Goal: Information Seeking & Learning: Check status

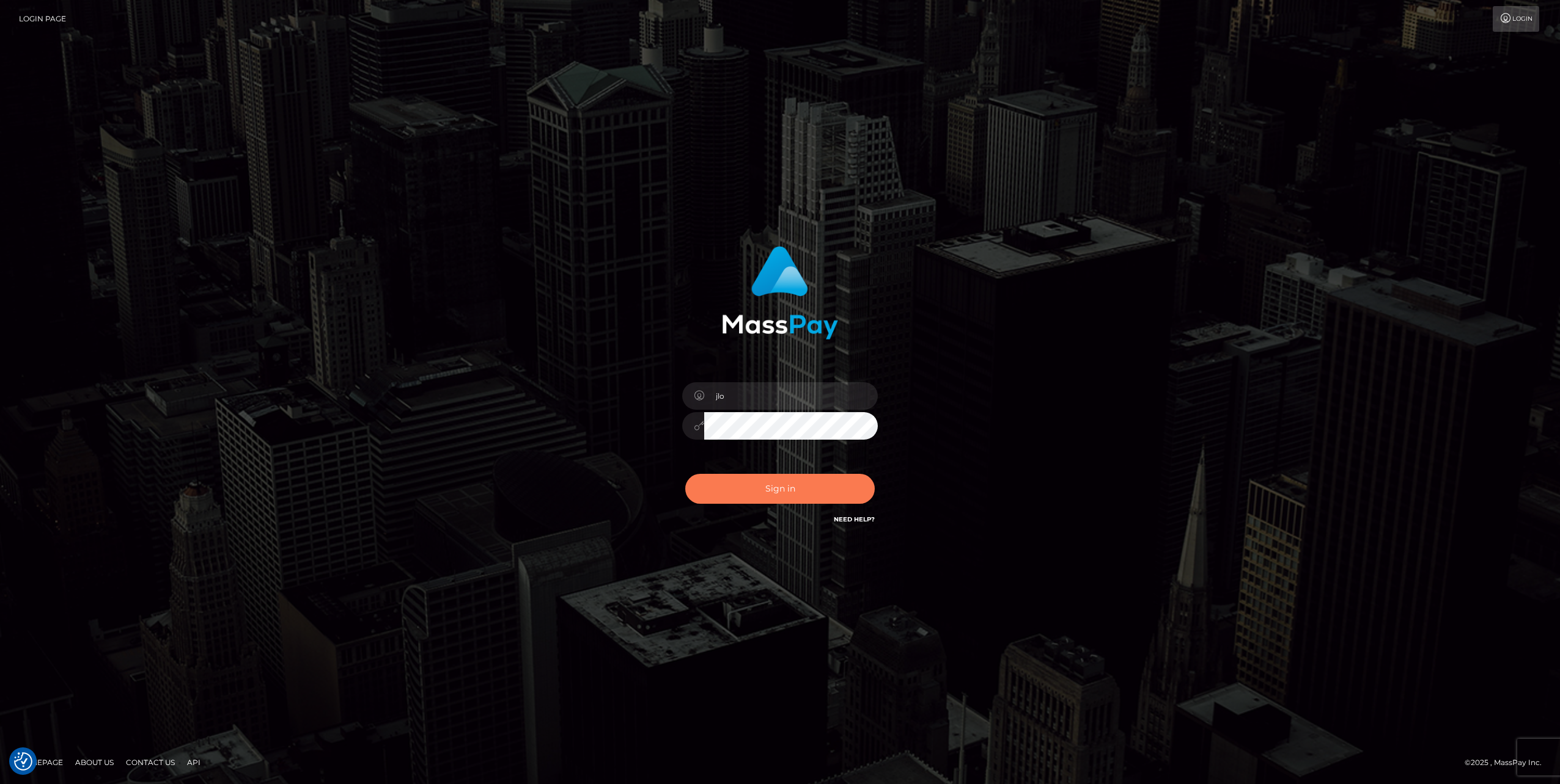
click at [814, 488] on button "Sign in" at bounding box center [780, 489] width 190 height 30
type input "jlo"
click at [819, 498] on button "Sign in" at bounding box center [780, 489] width 190 height 30
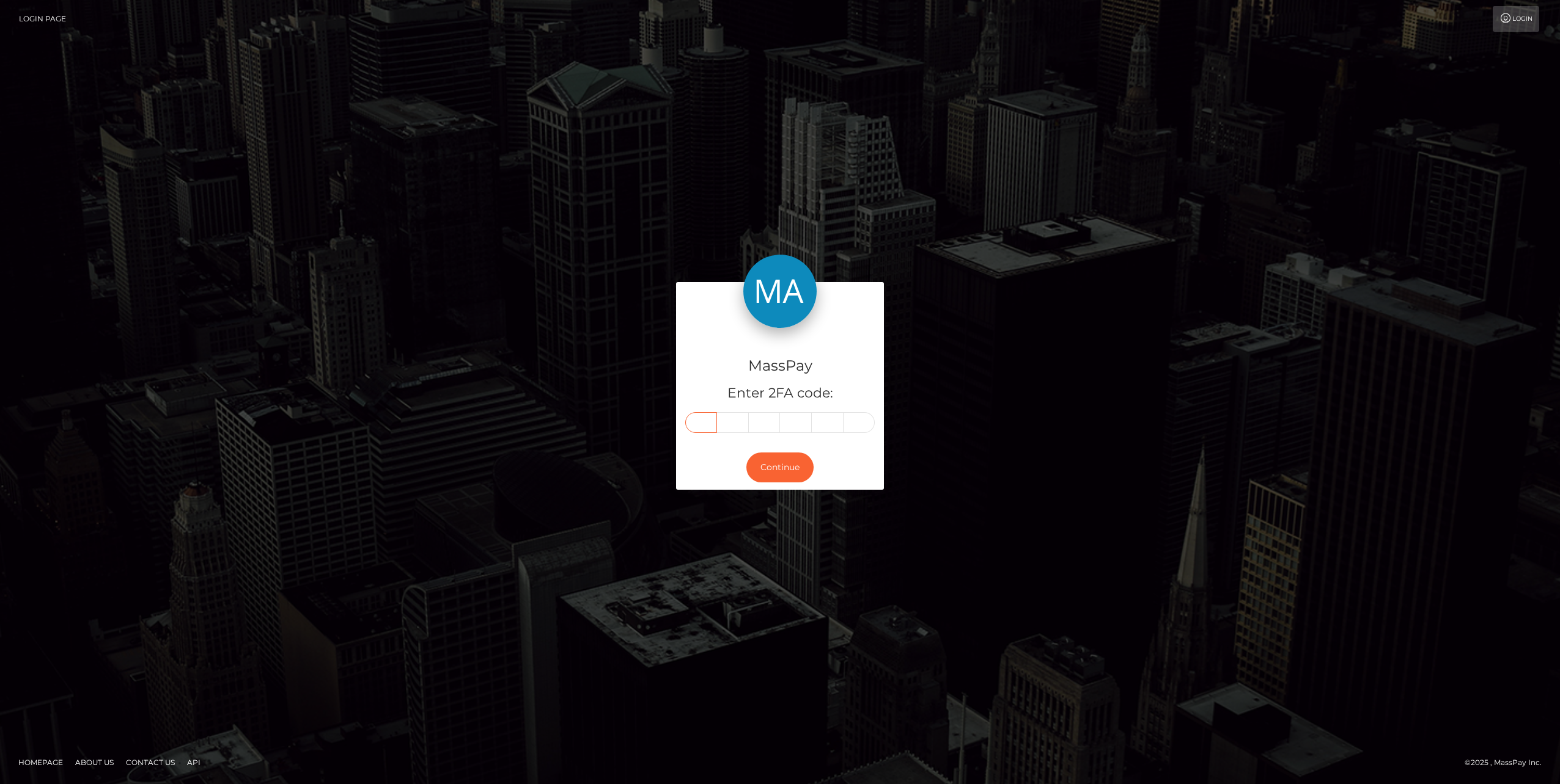
paste input "1"
type input "1"
type input "4"
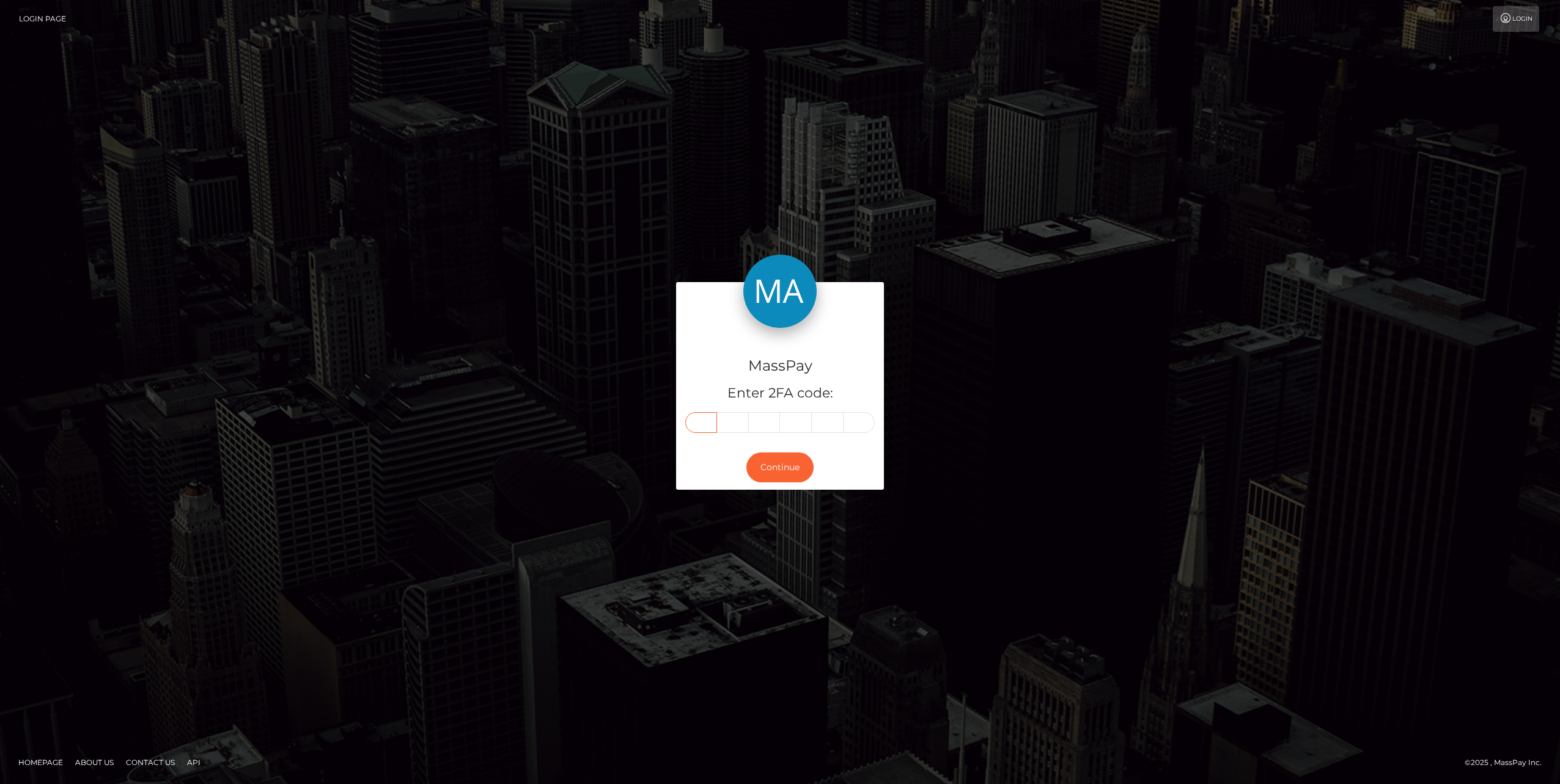
type input "1"
type input "5"
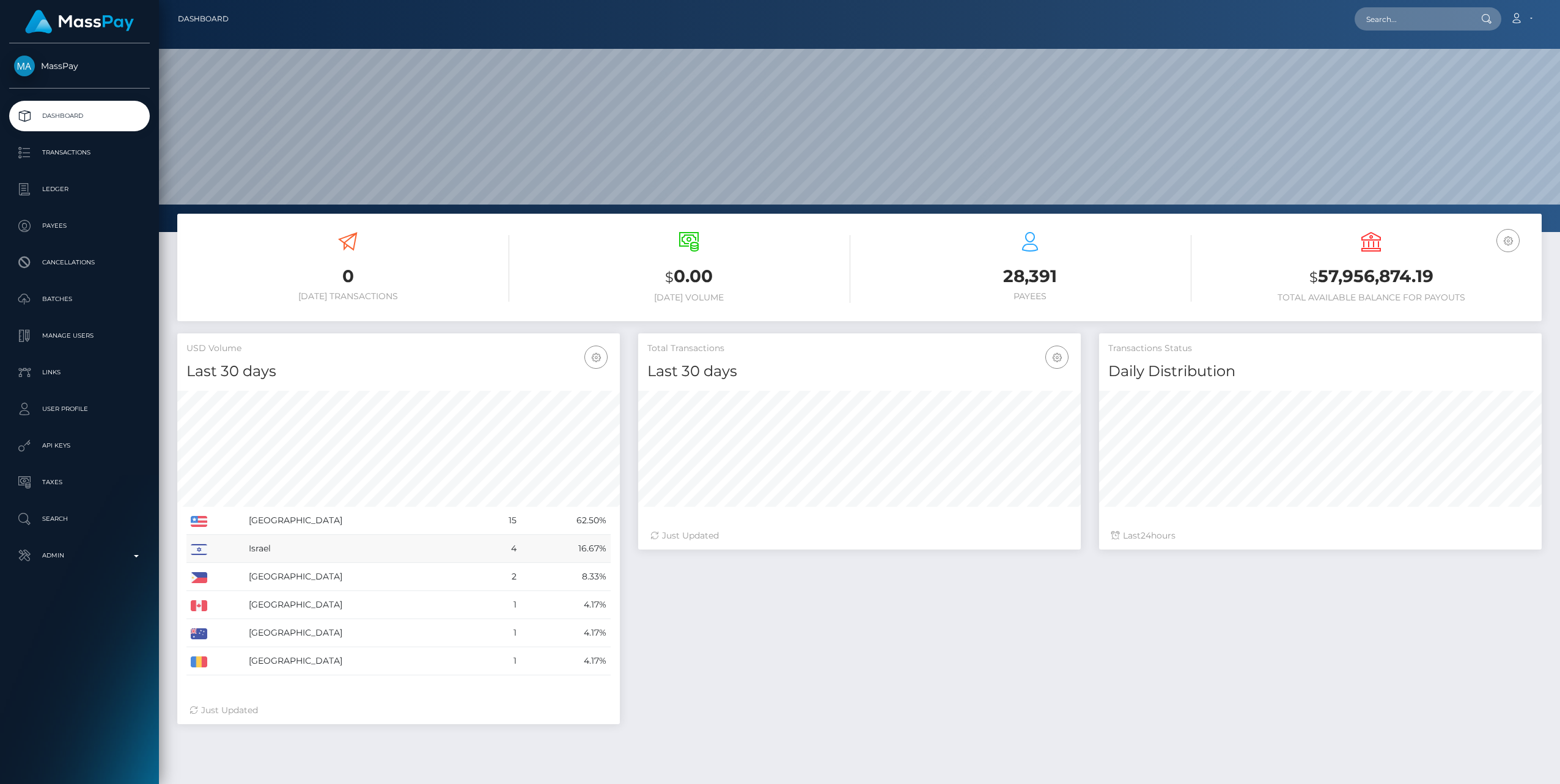
scroll to position [217, 443]
click at [139, 557] on p "Admin" at bounding box center [79, 556] width 131 height 19
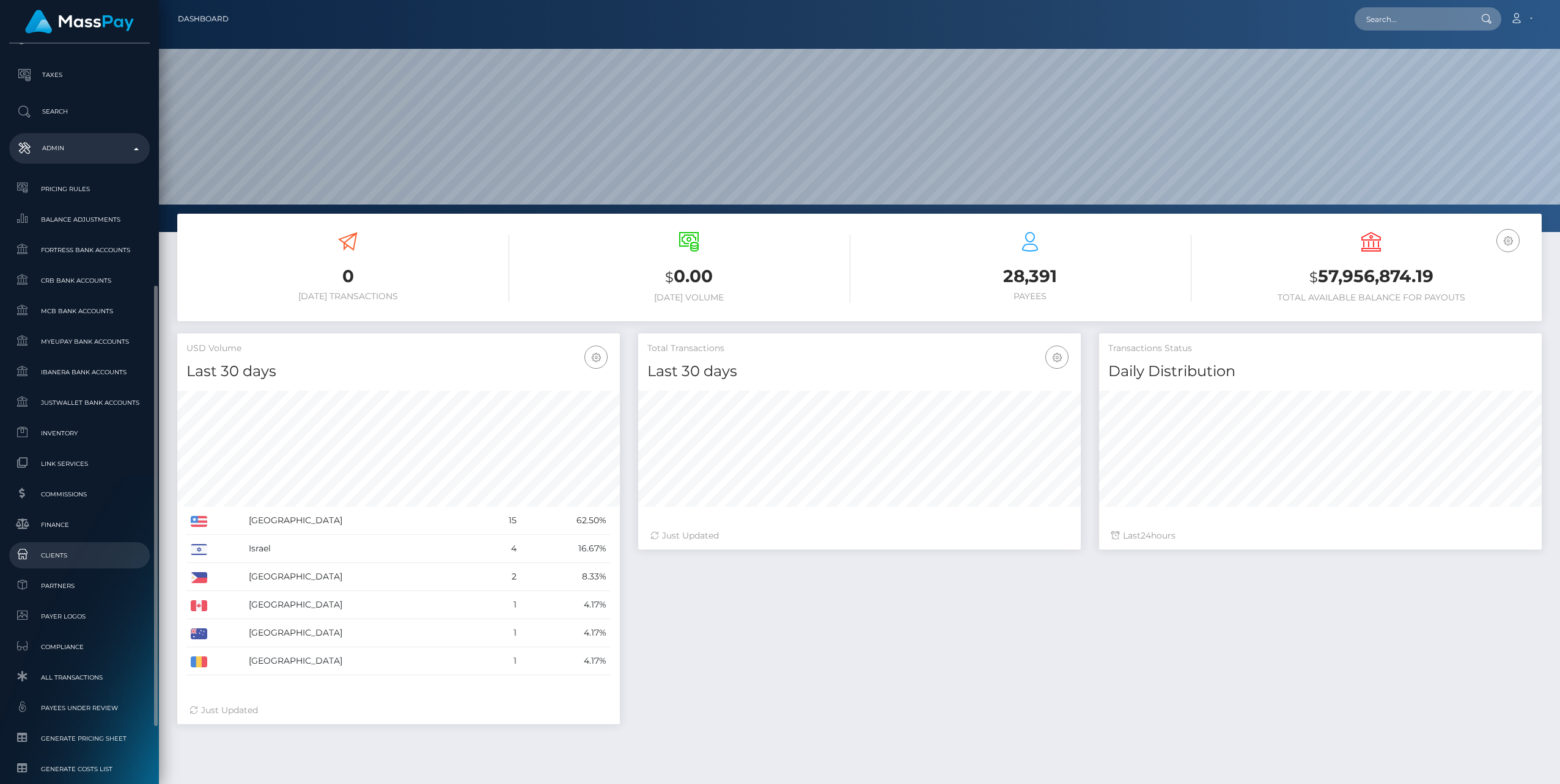
click at [61, 554] on span "Clients" at bounding box center [79, 556] width 131 height 14
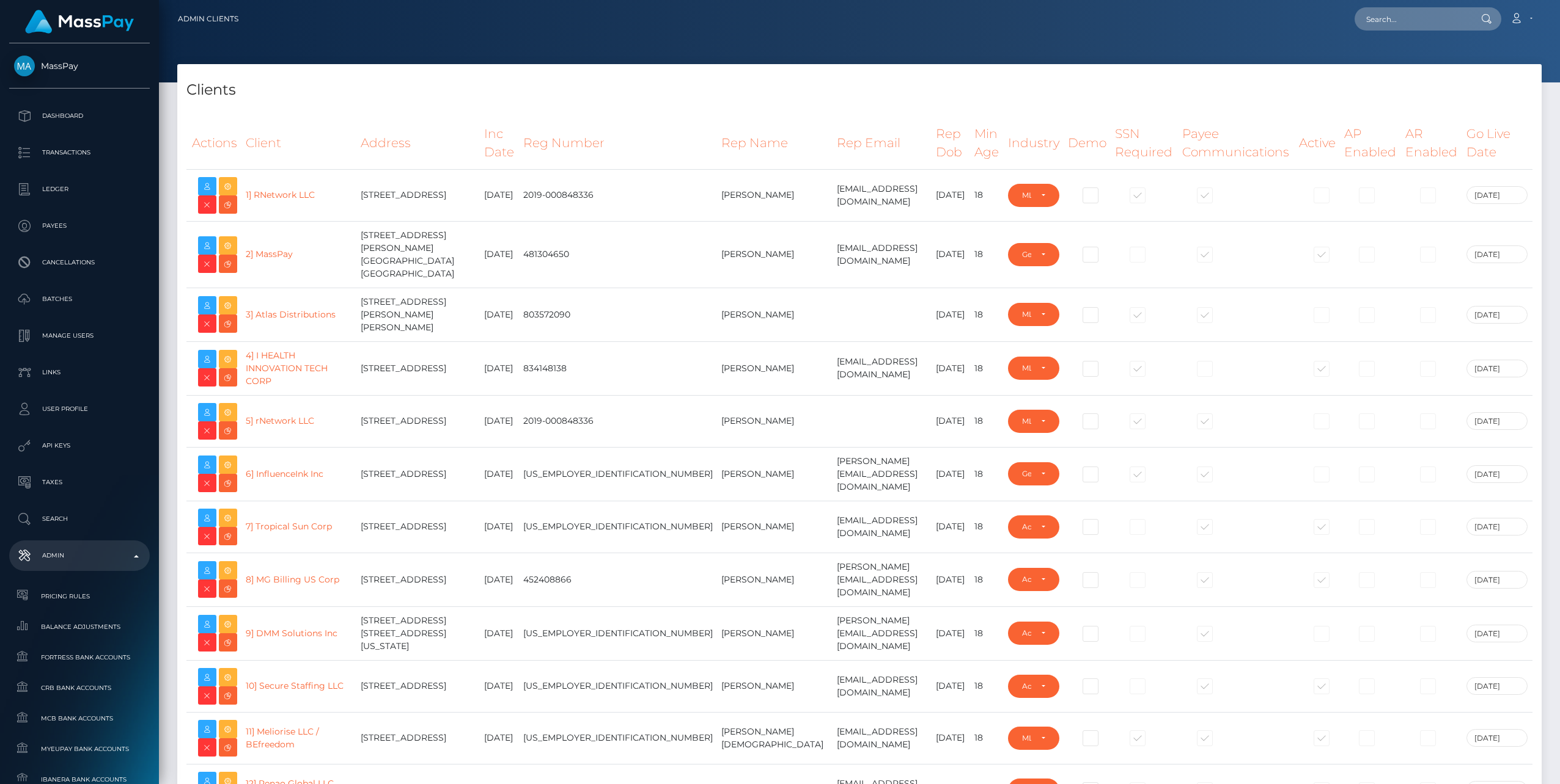
select select "223"
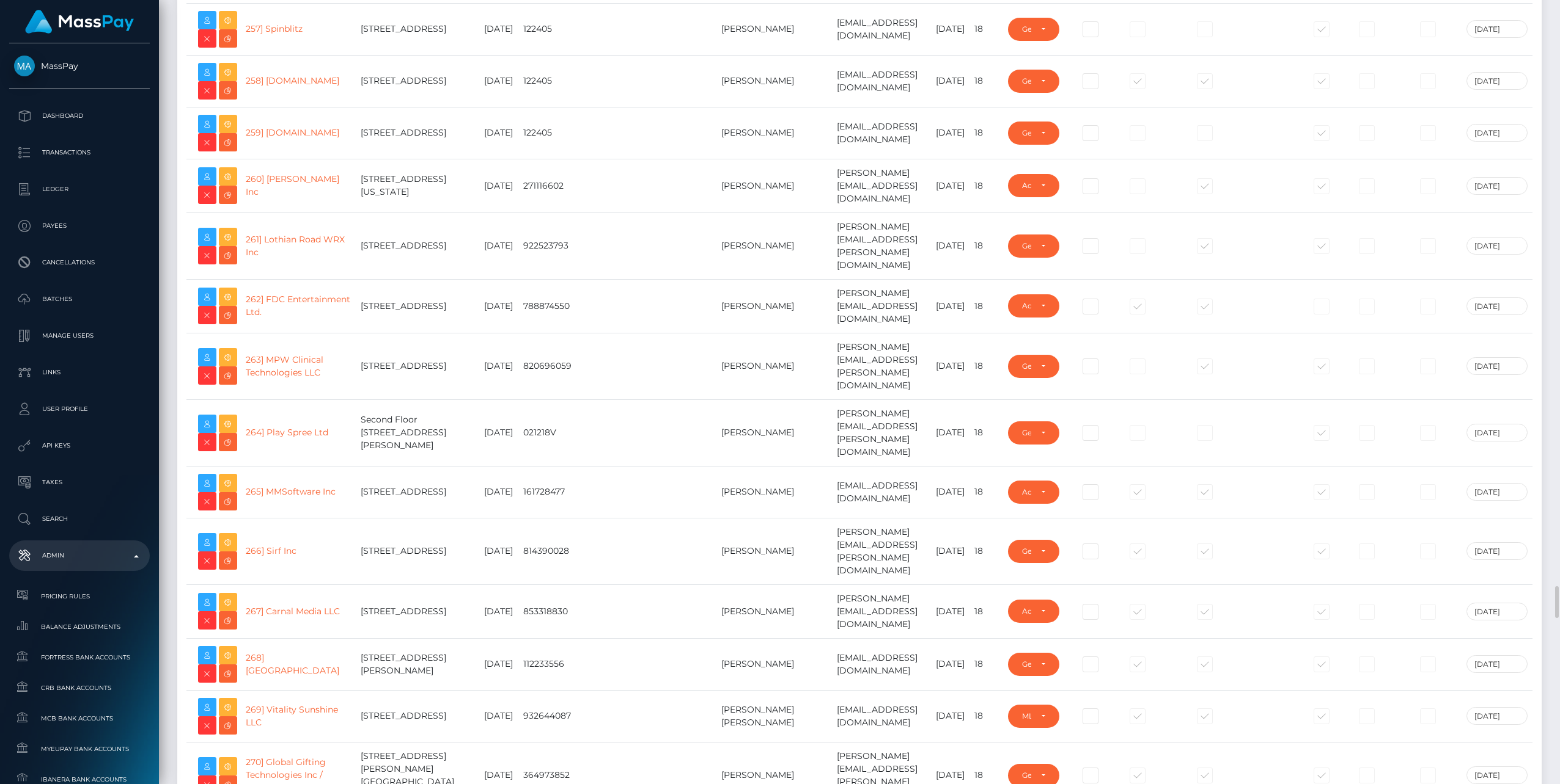
scroll to position [13852, 0]
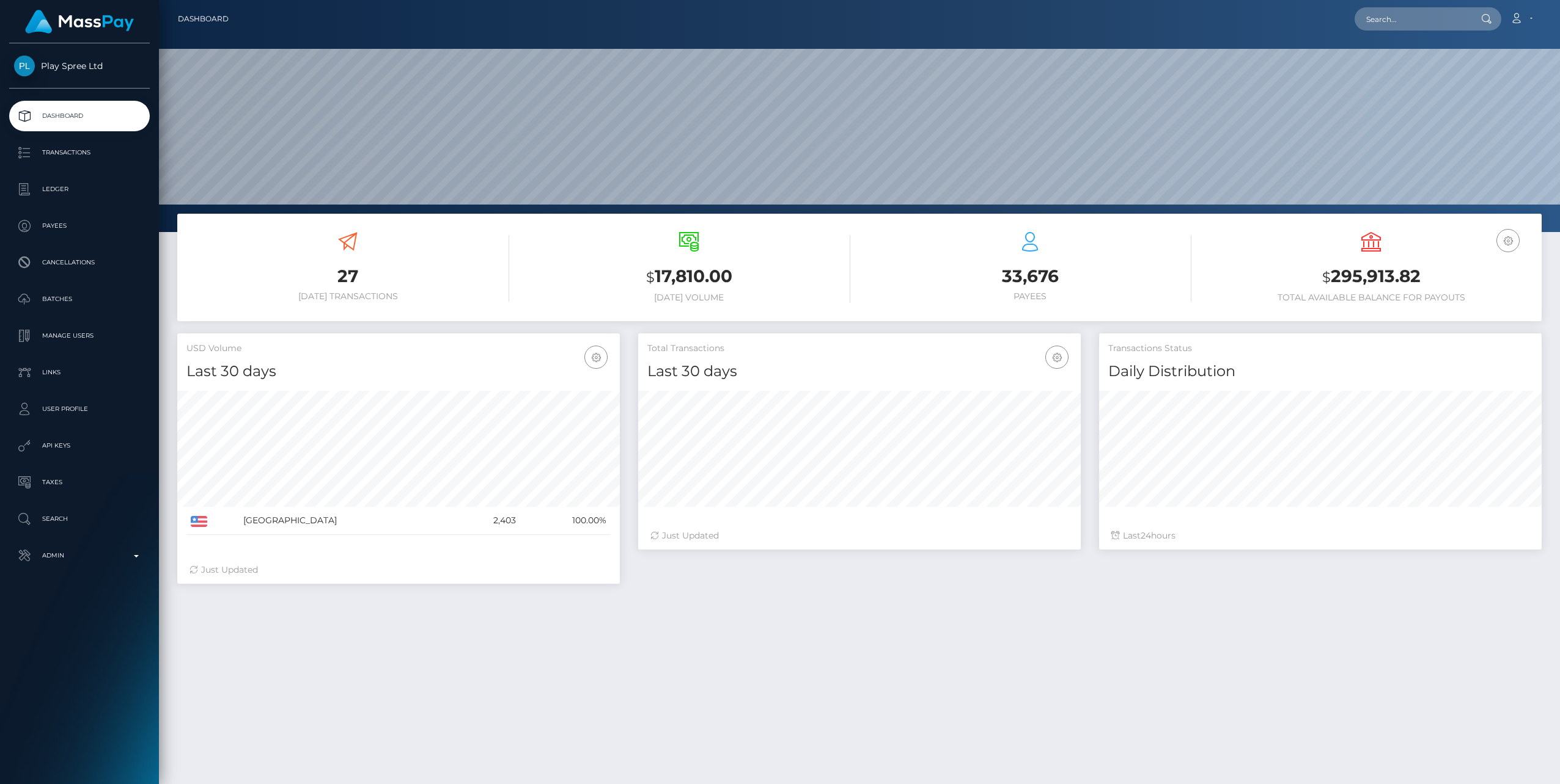
scroll to position [217, 443]
drag, startPoint x: 1331, startPoint y: 275, endPoint x: 1458, endPoint y: 273, distance: 127.0
click at [1458, 273] on h3 "$ 295,913.82" at bounding box center [1371, 277] width 323 height 25
copy h3 "295,913.82"
click at [62, 188] on p "Ledger" at bounding box center [79, 189] width 131 height 19
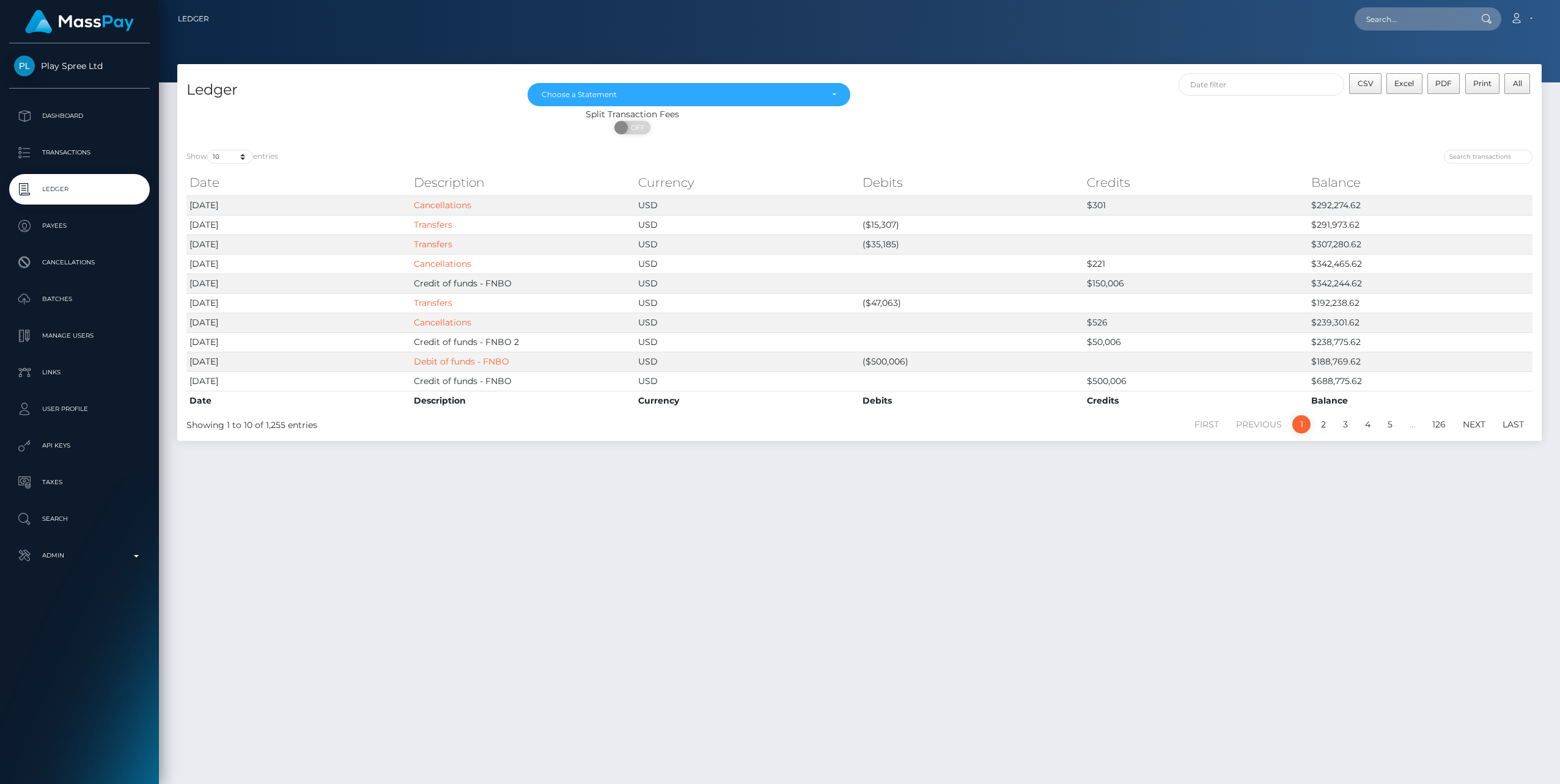
drag, startPoint x: 305, startPoint y: 585, endPoint x: 309, endPoint y: 579, distance: 7.2
click at [307, 584] on div "Ledger [DATE] [DATE] [DATE] [DATE] [DATE] [DATE] [DATE] [DATE] [DATE] [DATE] [D…" at bounding box center [859, 419] width 1401 height 709
click at [612, 579] on div "Ledger Mar 2024 Apr 2024 May 2024 Jun 2024 Jul 2024 Aug 2024 Sep 2024 Oct 2024 …" at bounding box center [859, 419] width 1401 height 709
click at [1385, 19] on input "text" at bounding box center [1412, 19] width 115 height 23
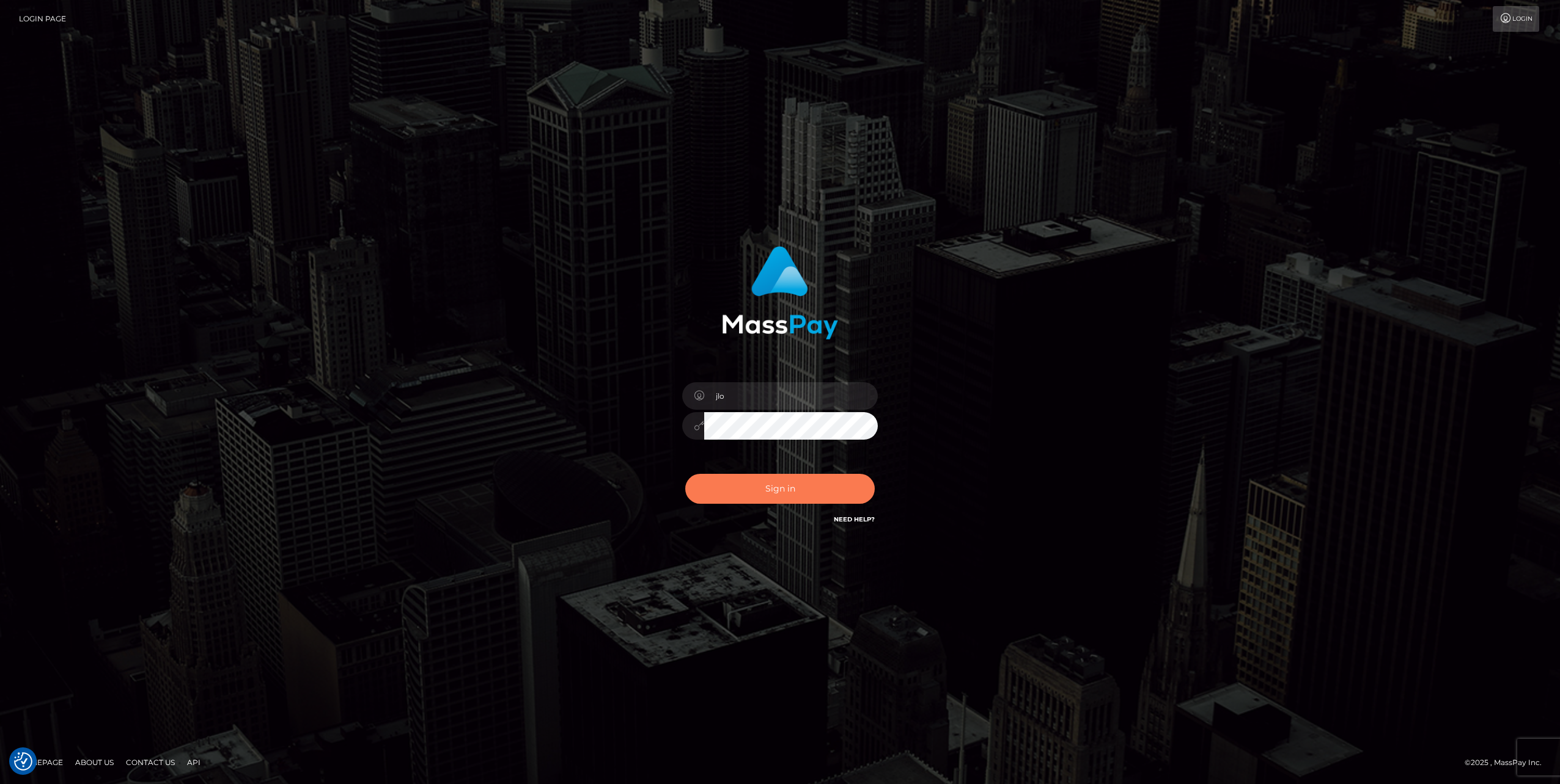
click at [767, 498] on button "Sign in" at bounding box center [780, 489] width 190 height 30
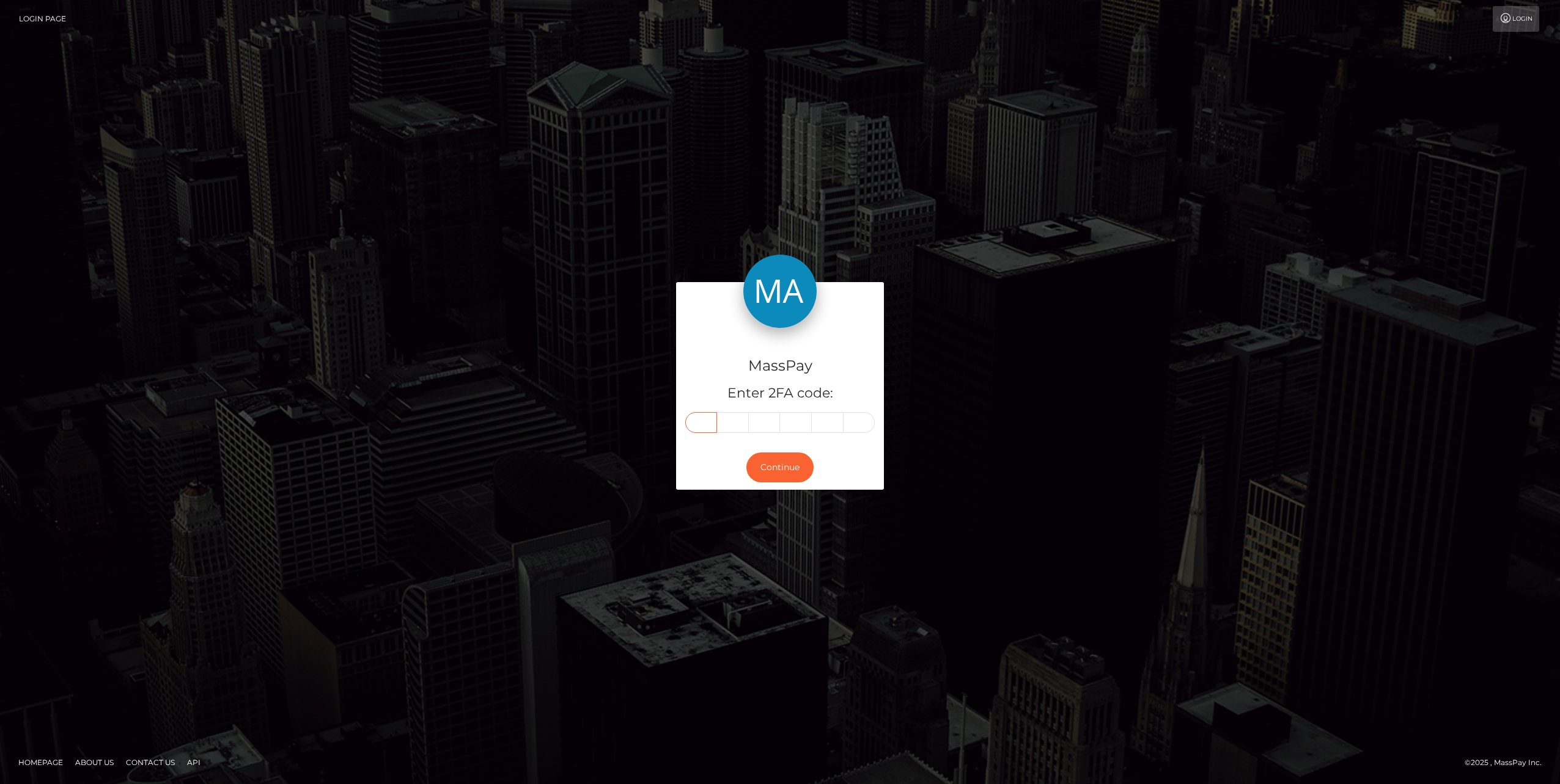
paste input "9"
type input "9"
type input "4"
type input "6"
type input "5"
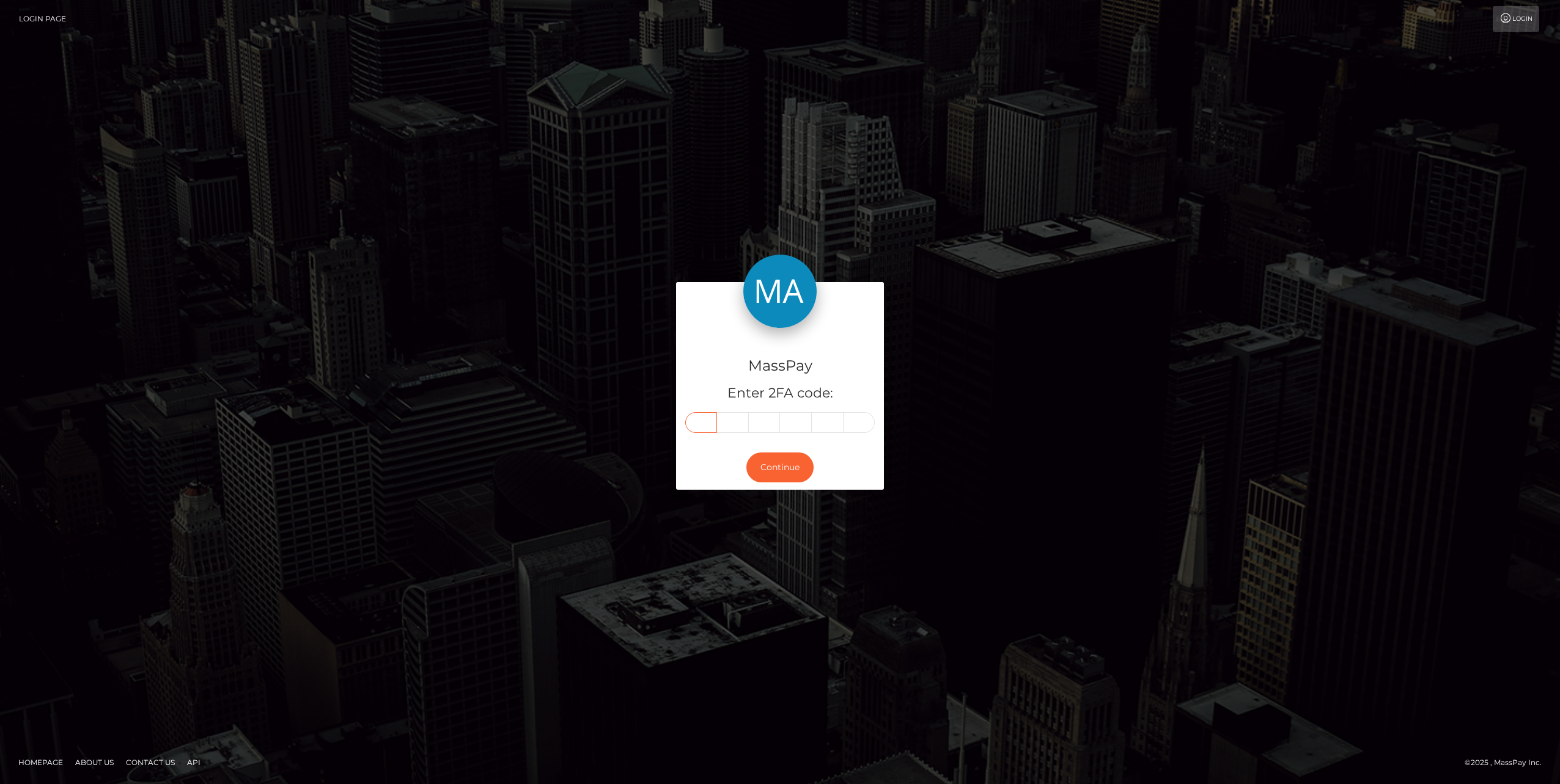
type input "0"
type input "4"
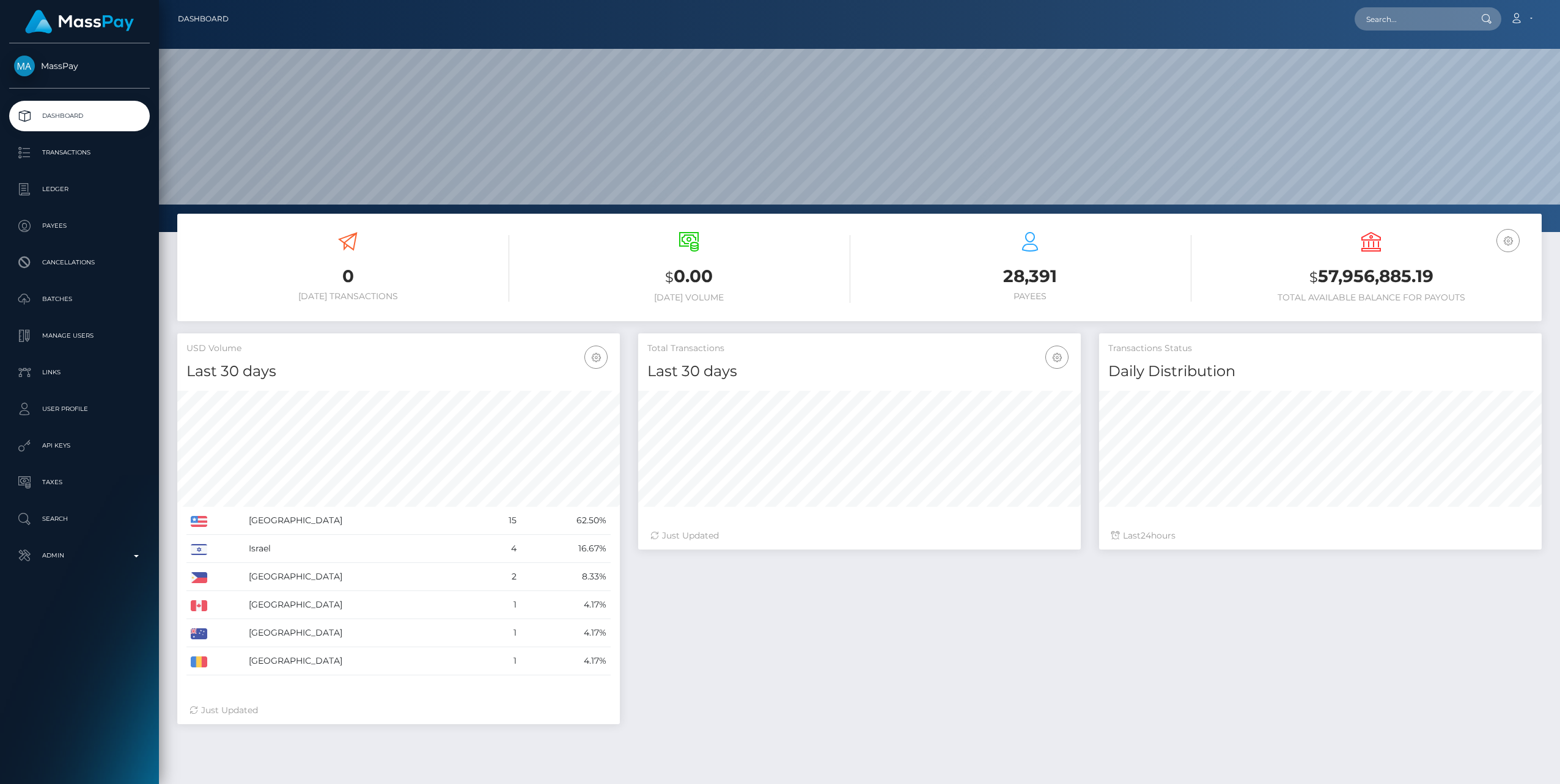
scroll to position [217, 443]
click at [1409, 20] on input "text" at bounding box center [1412, 19] width 115 height 23
paste input "475248b7-8ac2-11ef-a86d-023637c80859"
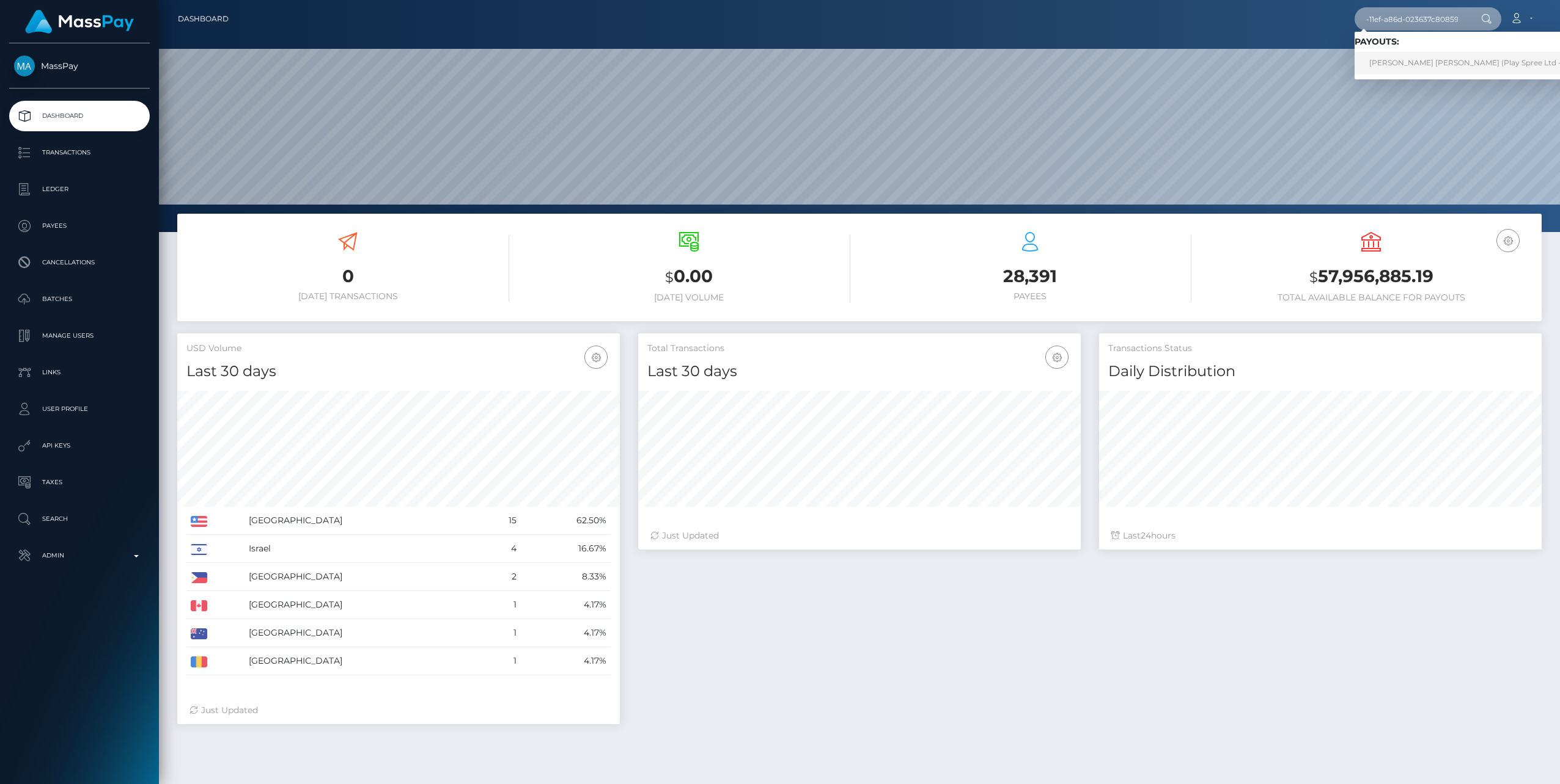
type input "475248b7-8ac2-11ef-a86d-023637c80859"
click at [1427, 62] on link "[PERSON_NAME] [PERSON_NAME] (Play Spree Ltd - )" at bounding box center [1467, 63] width 226 height 23
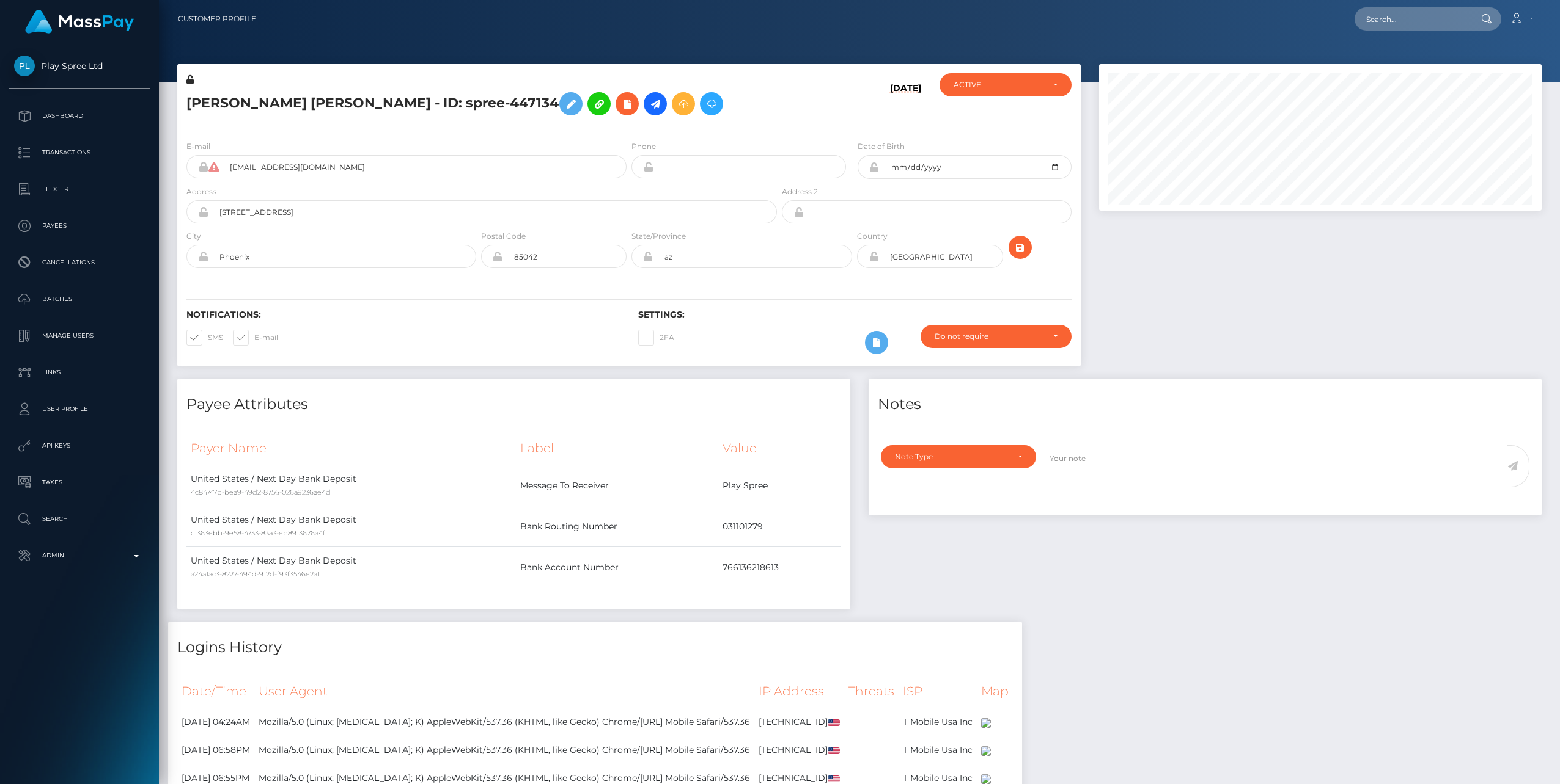
scroll to position [146, 443]
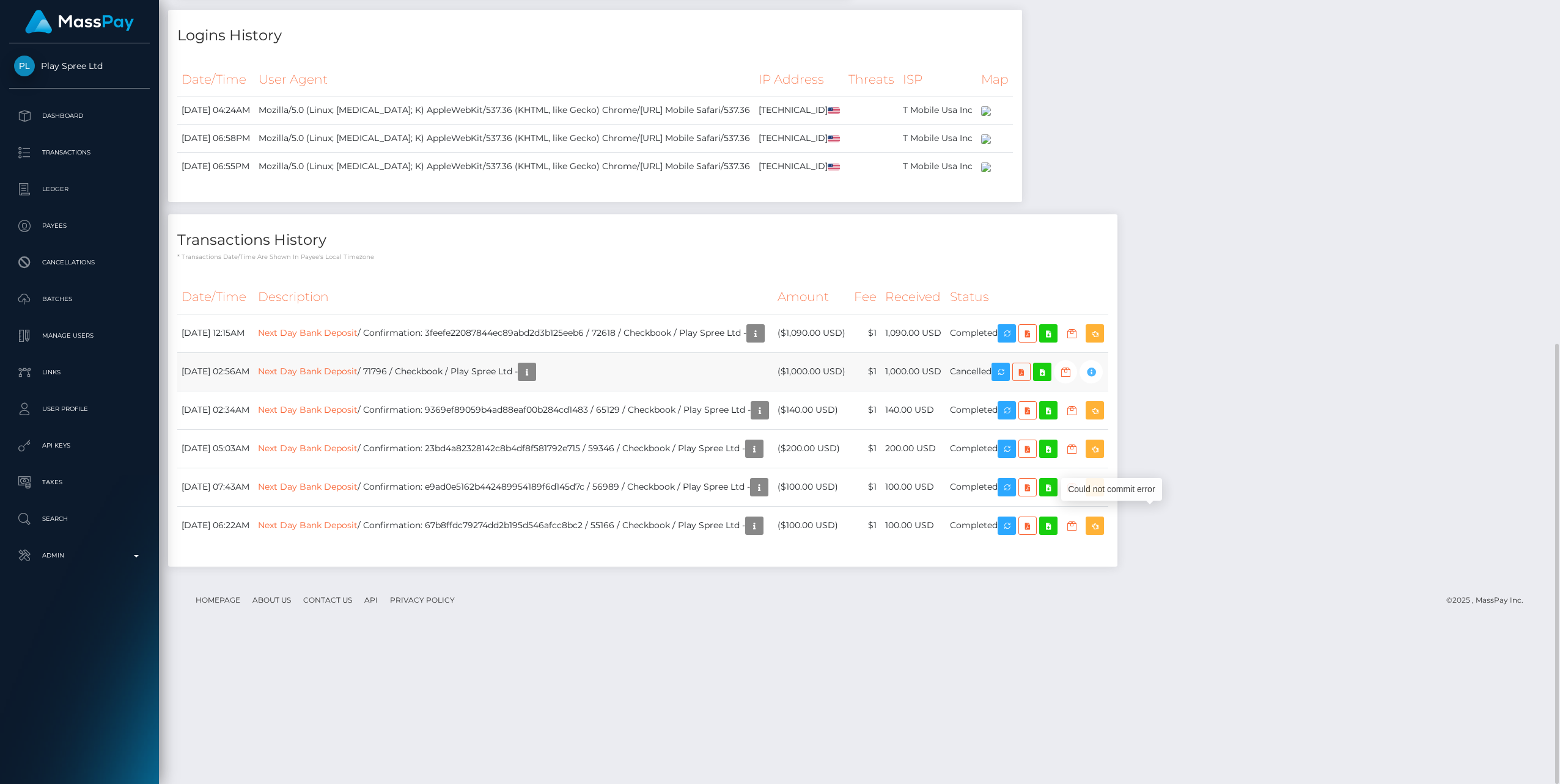
click at [1099, 380] on icon "button" at bounding box center [1091, 372] width 15 height 15
click at [1234, 500] on div "Payee Attributes Payer Name Label Value [GEOGRAPHIC_DATA] / Next Day Bank Depos…" at bounding box center [859, 172] width 1383 height 812
click at [534, 380] on icon "button" at bounding box center [527, 372] width 15 height 15
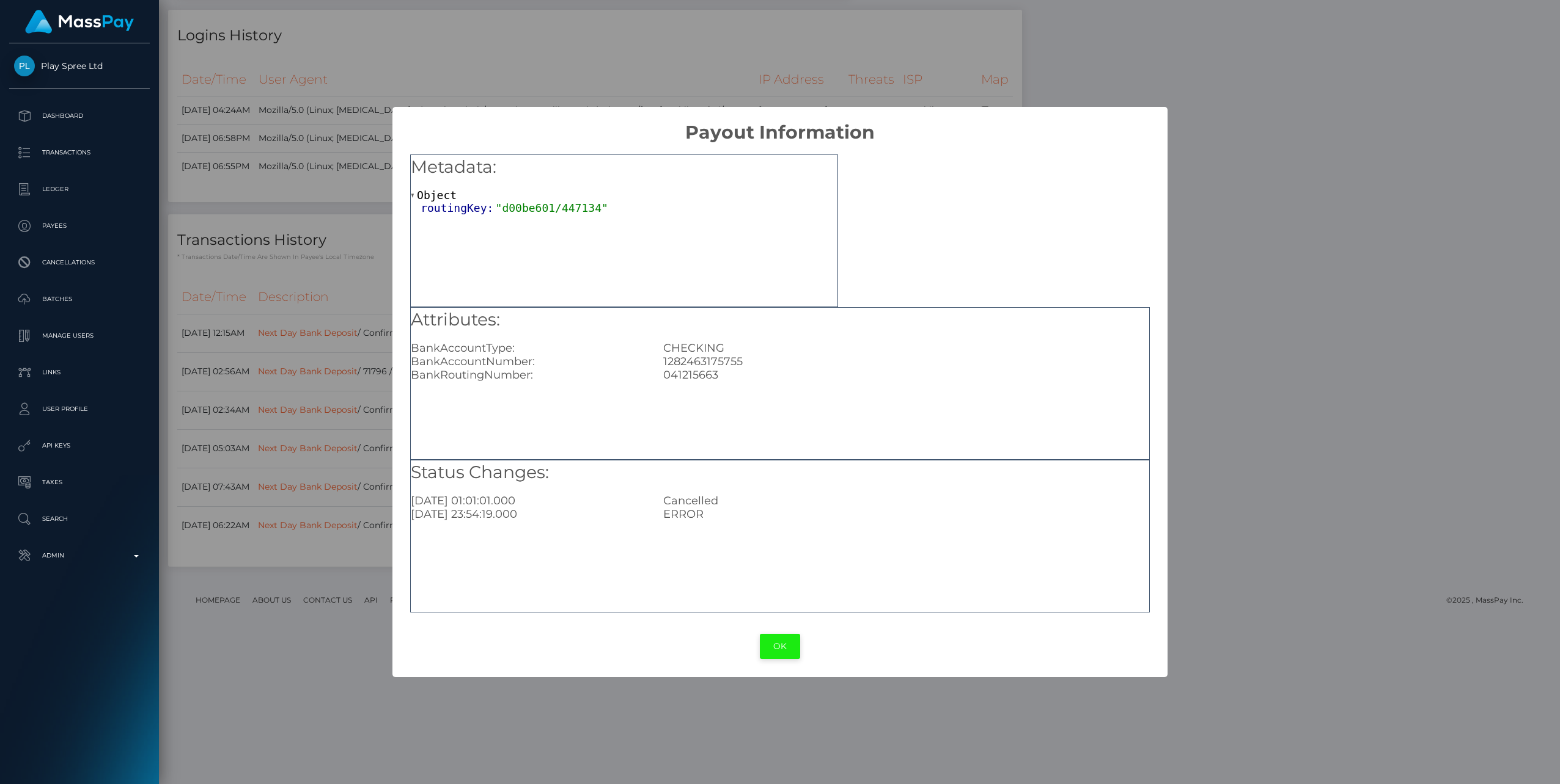
click at [776, 650] on button "OK" at bounding box center [780, 646] width 41 height 25
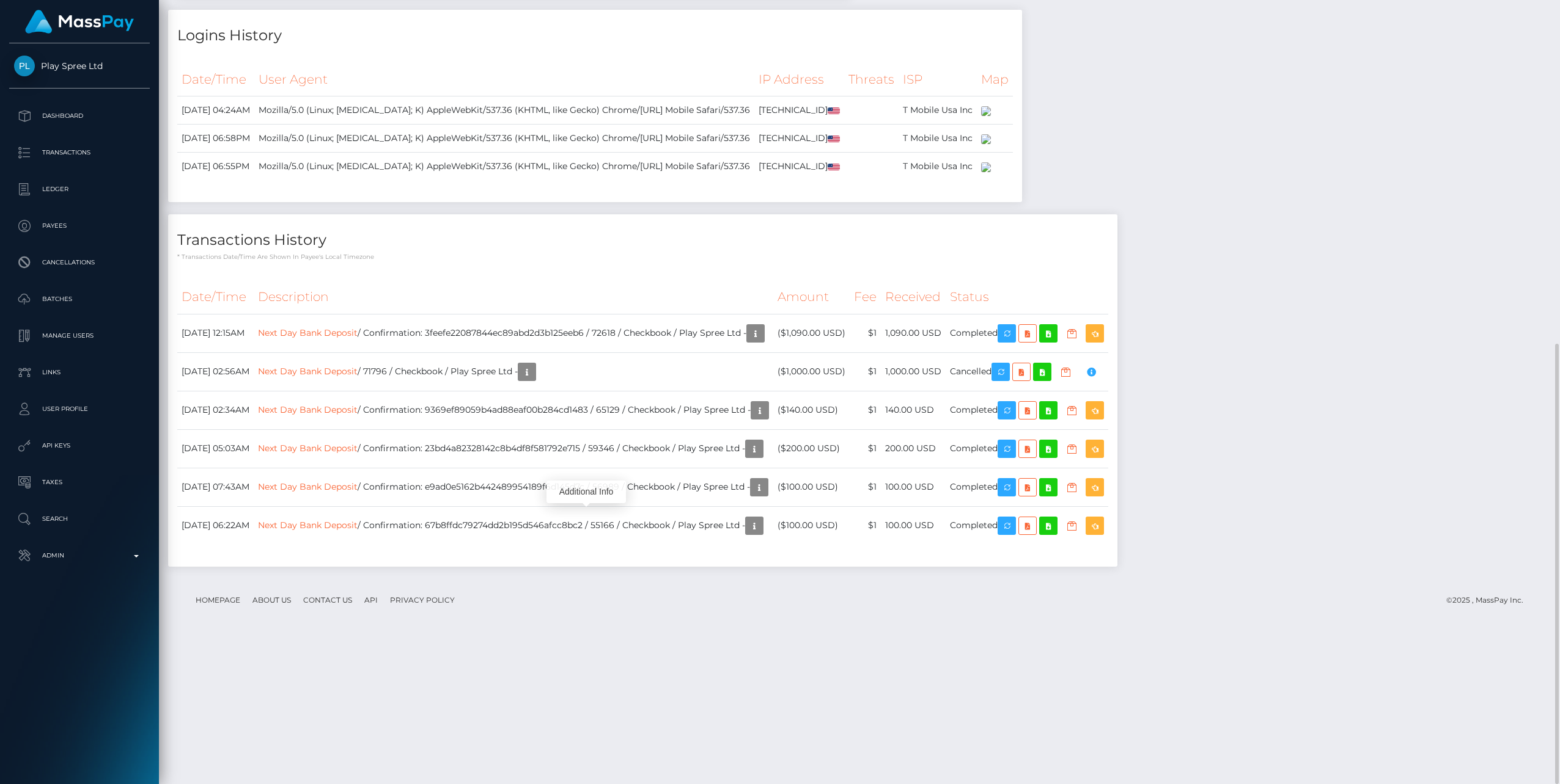
click at [1262, 355] on div "Payee Attributes Payer Name Label Value [GEOGRAPHIC_DATA] / Next Day Bank Depos…" at bounding box center [859, 172] width 1383 height 812
